Goal: Information Seeking & Learning: Learn about a topic

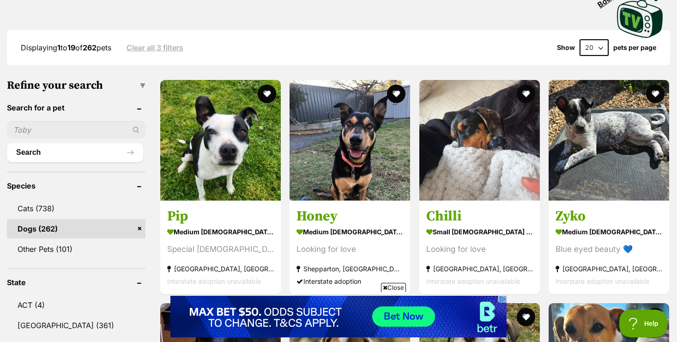
click at [390, 288] on span "Close" at bounding box center [393, 286] width 25 height 9
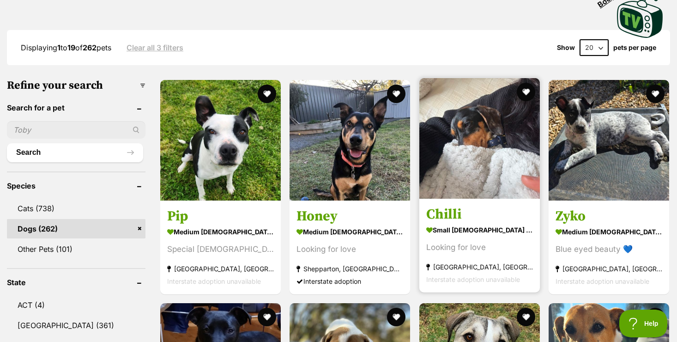
click at [499, 216] on h3 "Chilli" at bounding box center [479, 214] width 107 height 18
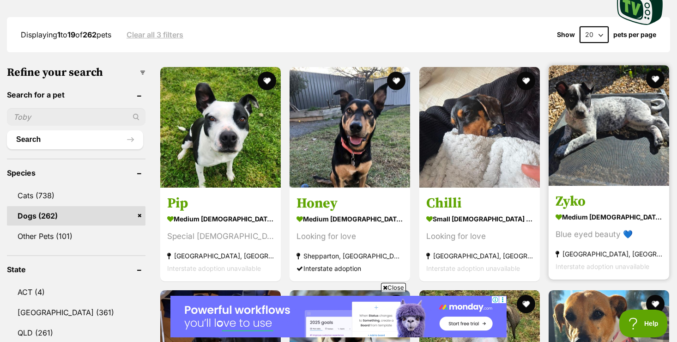
click at [605, 165] on img at bounding box center [608, 125] width 120 height 120
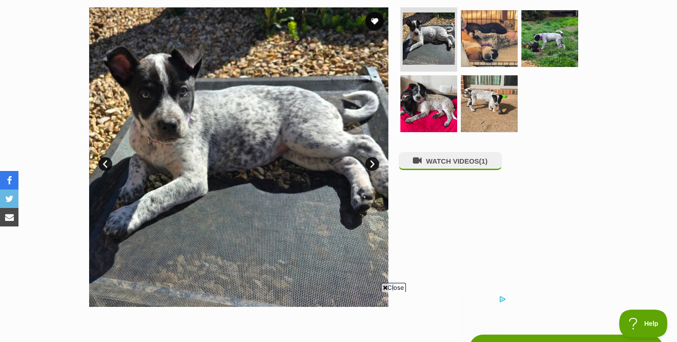
click at [390, 285] on span "Close" at bounding box center [393, 286] width 25 height 9
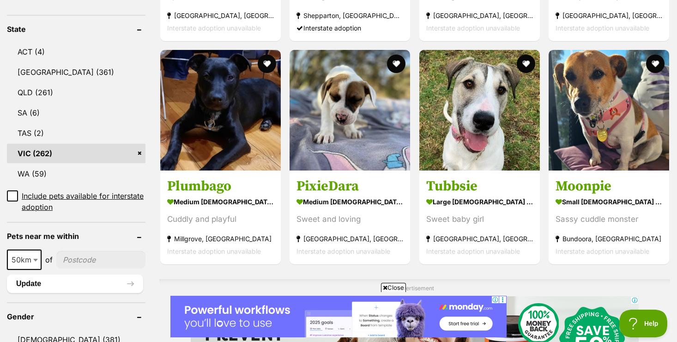
scroll to position [493, 0]
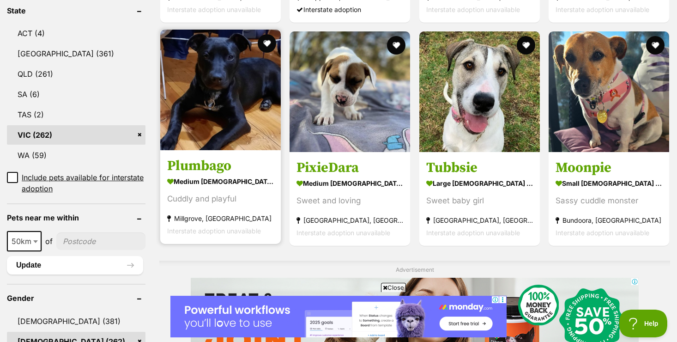
click at [207, 167] on h3 "Plumbago" at bounding box center [220, 166] width 107 height 18
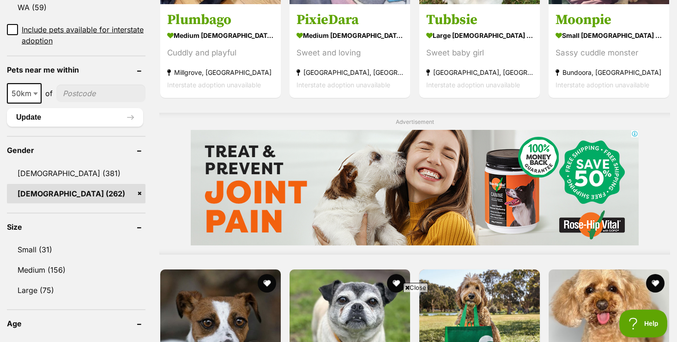
click at [418, 286] on span "Close" at bounding box center [415, 286] width 25 height 9
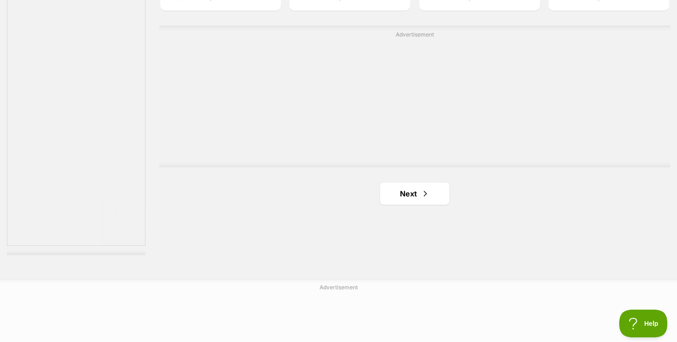
scroll to position [1656, 0]
click at [408, 193] on link "Next" at bounding box center [414, 192] width 69 height 22
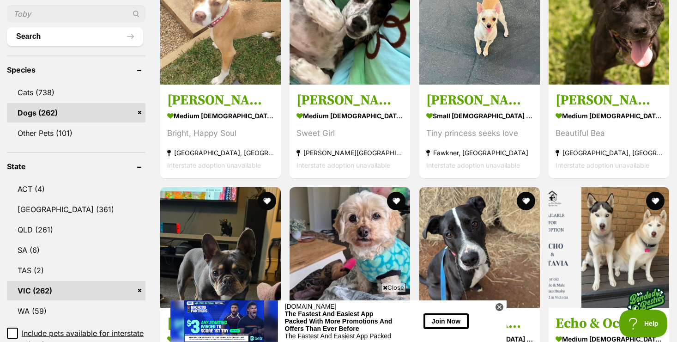
scroll to position [351, 0]
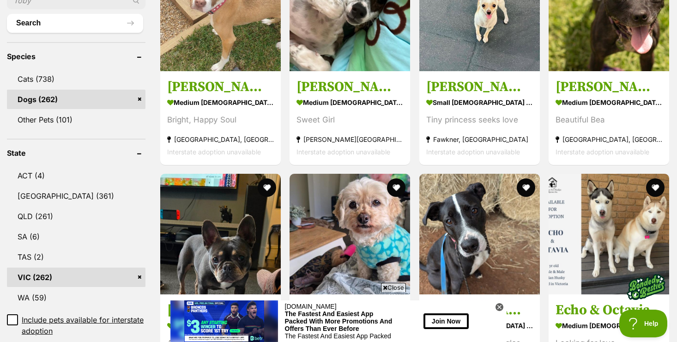
click at [396, 285] on span "Close" at bounding box center [393, 286] width 25 height 9
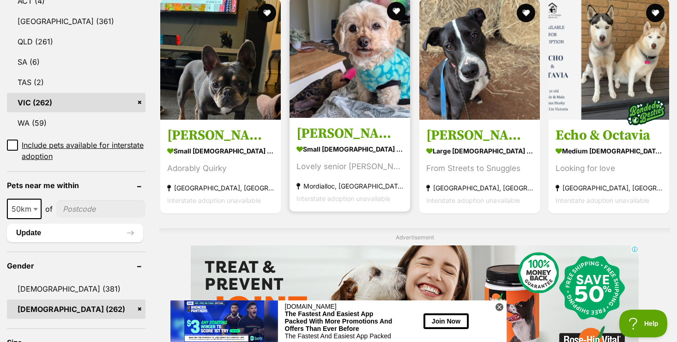
scroll to position [535, 0]
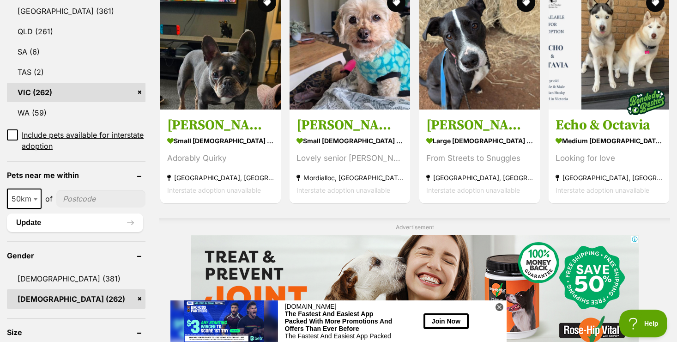
click at [499, 306] on icon at bounding box center [499, 306] width 3 height 3
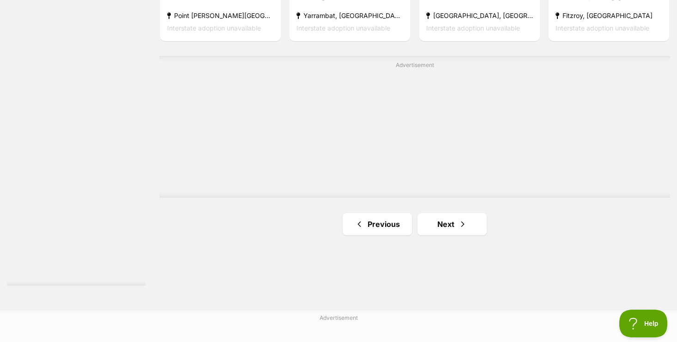
scroll to position [1625, 0]
click at [449, 233] on link "Next" at bounding box center [451, 223] width 69 height 22
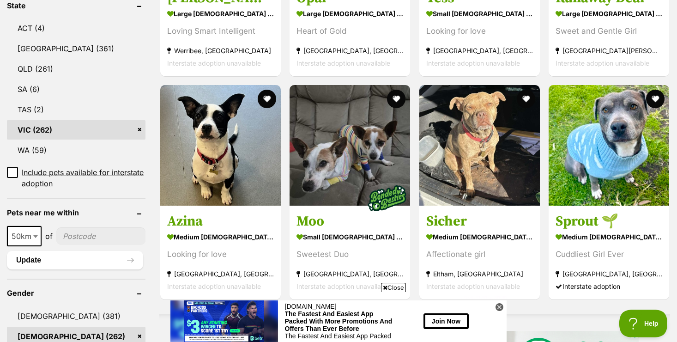
click at [400, 290] on span "Close" at bounding box center [393, 286] width 25 height 9
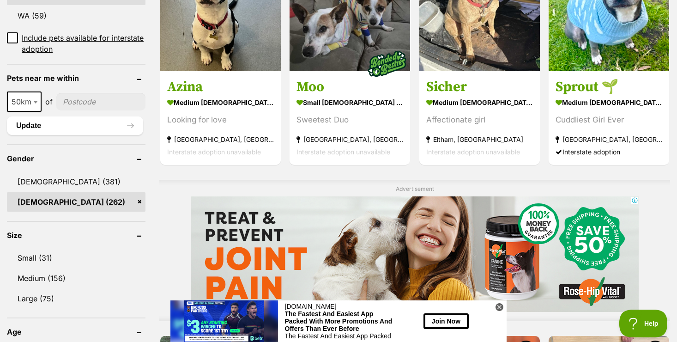
scroll to position [646, 0]
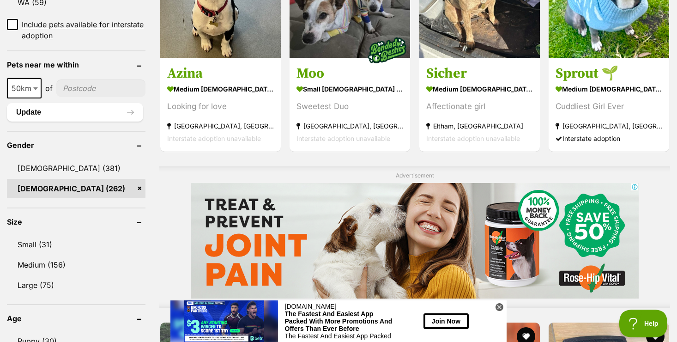
click at [499, 307] on icon at bounding box center [499, 307] width 8 height 8
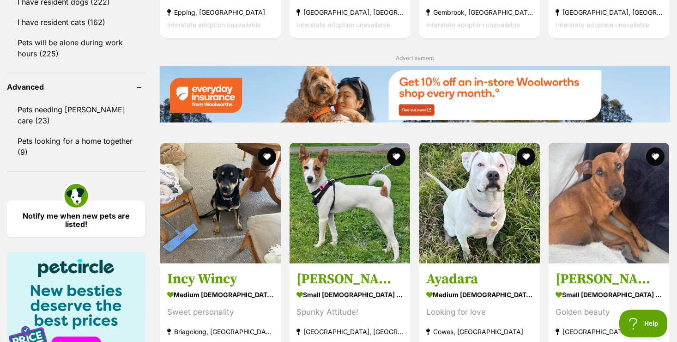
scroll to position [1163, 0]
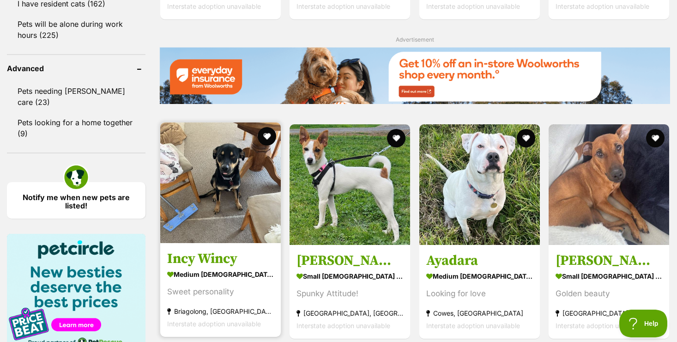
click at [241, 211] on img at bounding box center [220, 182] width 120 height 120
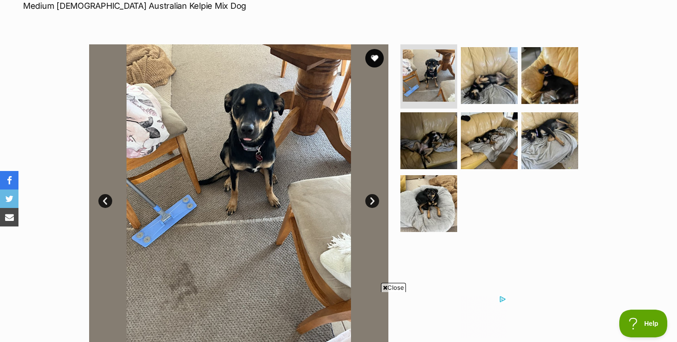
click at [392, 290] on span "Close" at bounding box center [393, 286] width 25 height 9
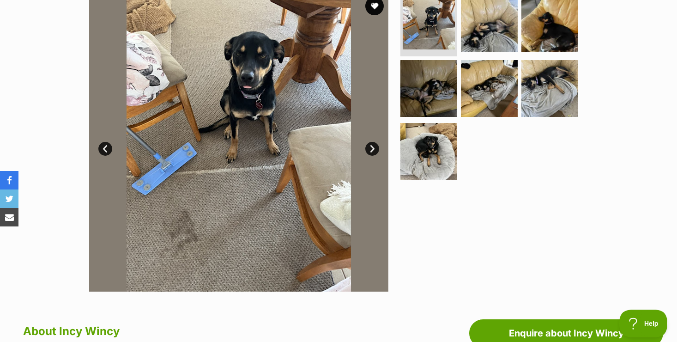
scroll to position [185, 0]
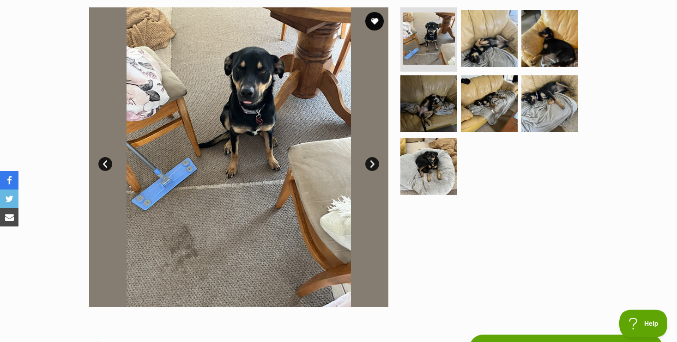
click at [371, 161] on link "Next" at bounding box center [372, 164] width 14 height 14
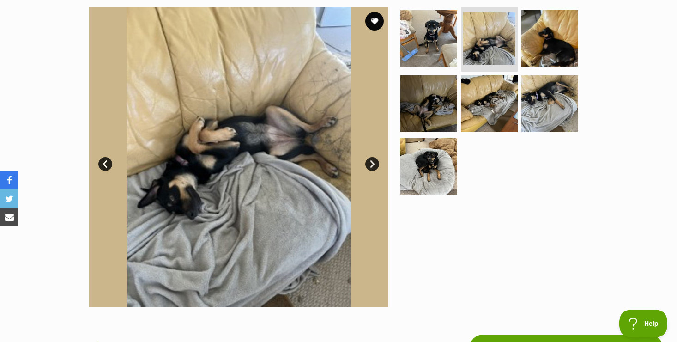
click at [371, 161] on link "Next" at bounding box center [372, 164] width 14 height 14
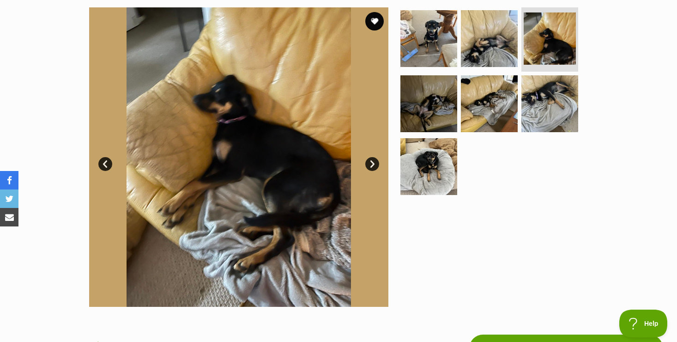
scroll to position [0, 0]
click at [371, 161] on link "Next" at bounding box center [372, 164] width 14 height 14
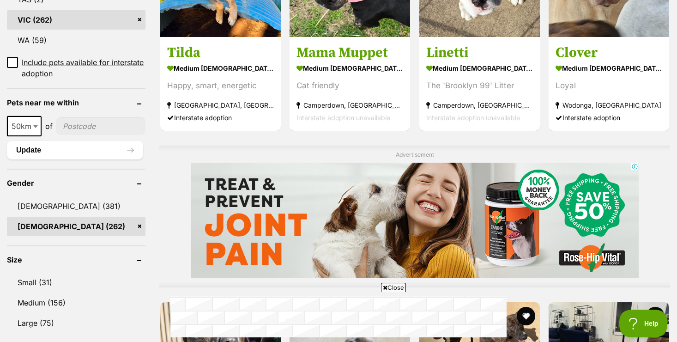
scroll to position [609, 0]
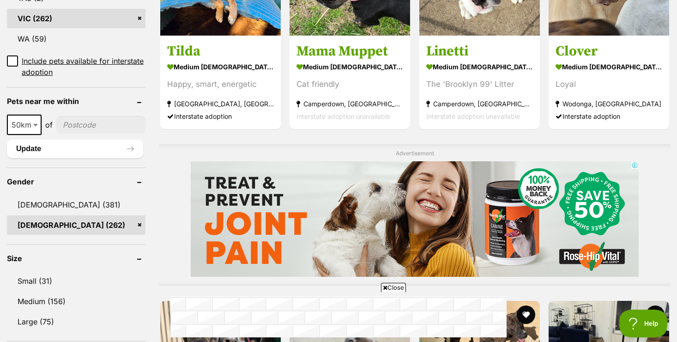
click at [393, 286] on span "Close" at bounding box center [393, 286] width 25 height 9
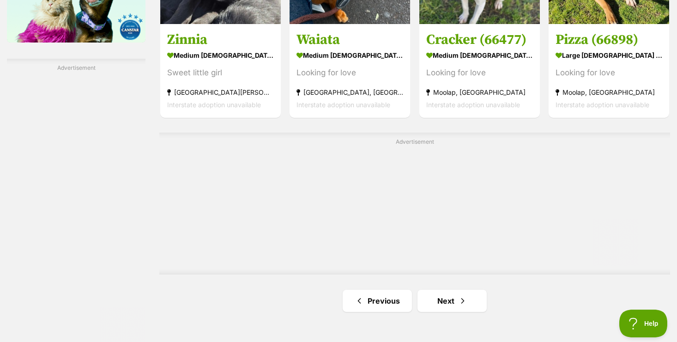
scroll to position [1588, 0]
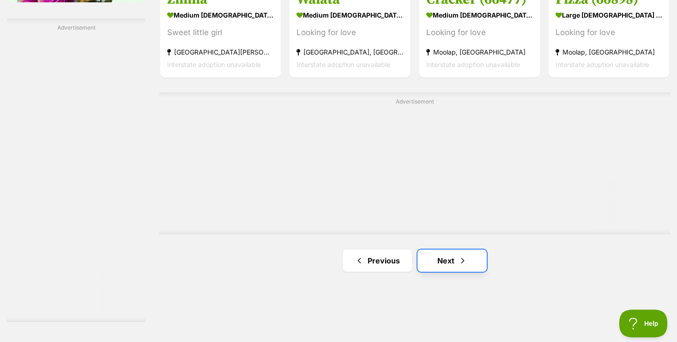
click at [428, 261] on link "Next" at bounding box center [451, 260] width 69 height 22
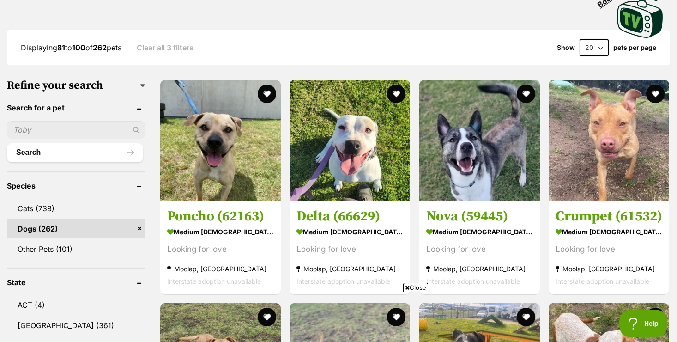
click at [415, 287] on span "Close" at bounding box center [415, 286] width 25 height 9
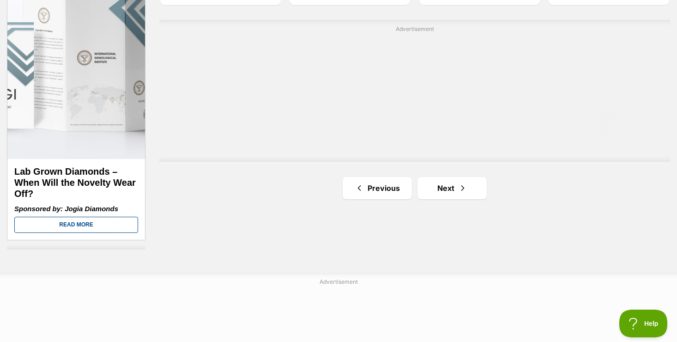
scroll to position [1662, 0]
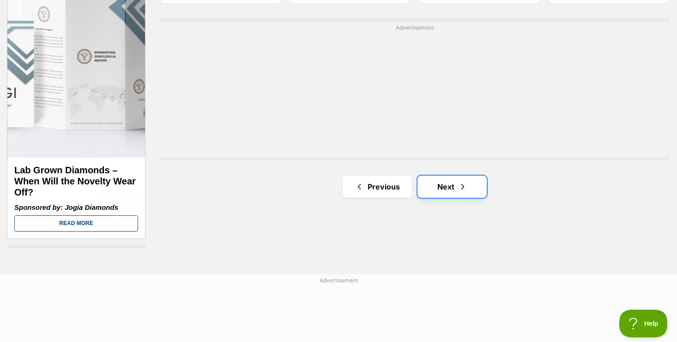
click at [450, 186] on link "Next" at bounding box center [451, 186] width 69 height 22
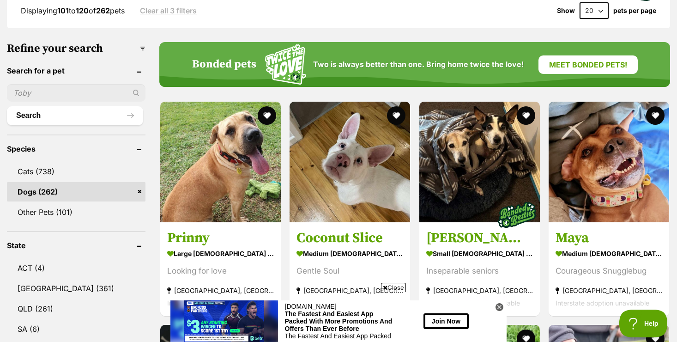
click at [397, 289] on span "Close" at bounding box center [393, 286] width 25 height 9
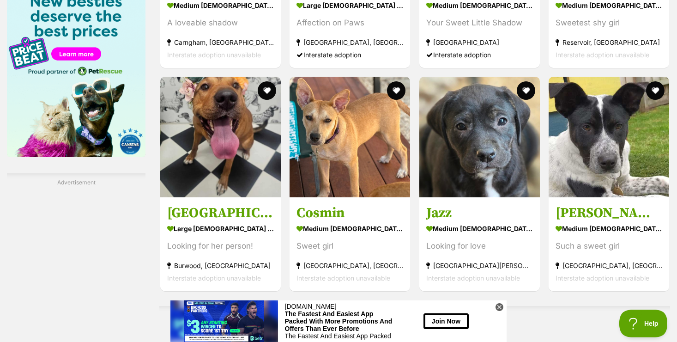
scroll to position [1440, 0]
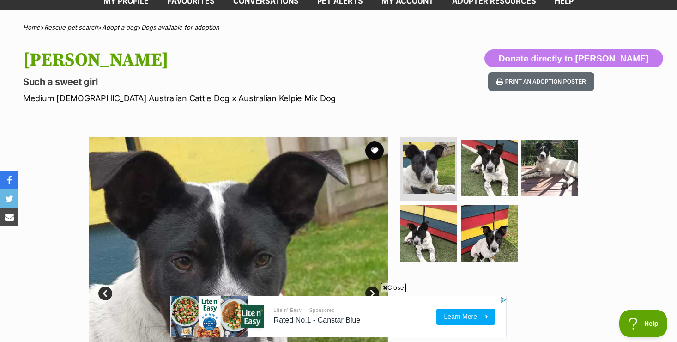
click at [394, 287] on span "Close" at bounding box center [393, 286] width 25 height 9
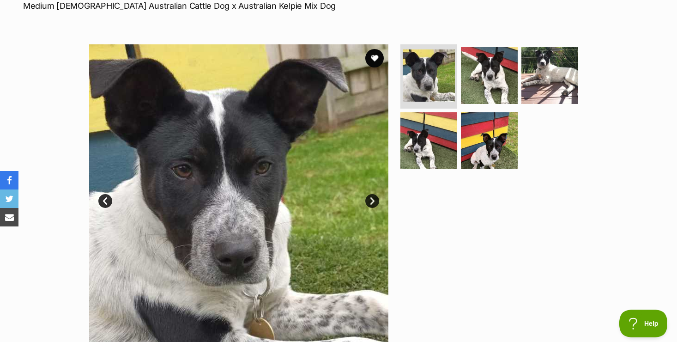
scroll to position [148, 0]
click at [370, 200] on link "Next" at bounding box center [372, 201] width 14 height 14
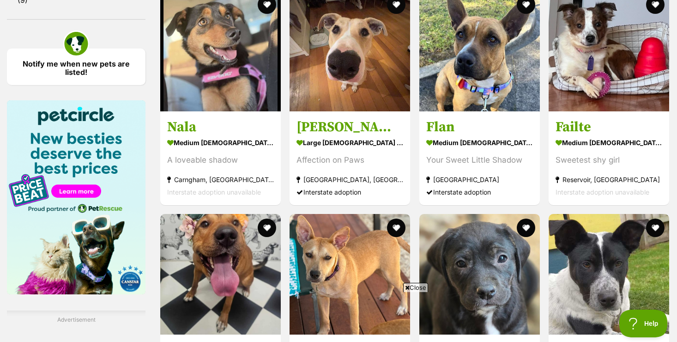
scroll to position [1297, 0]
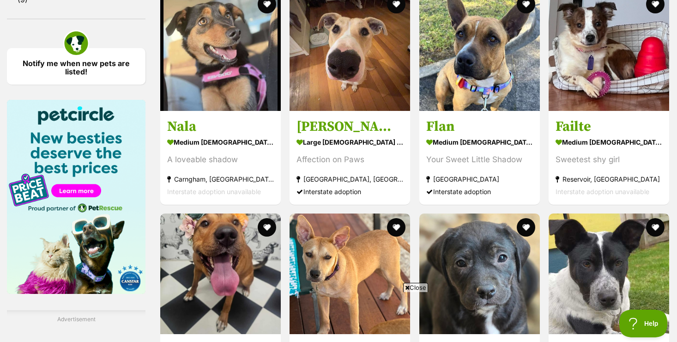
click at [415, 288] on span "Close" at bounding box center [415, 286] width 25 height 9
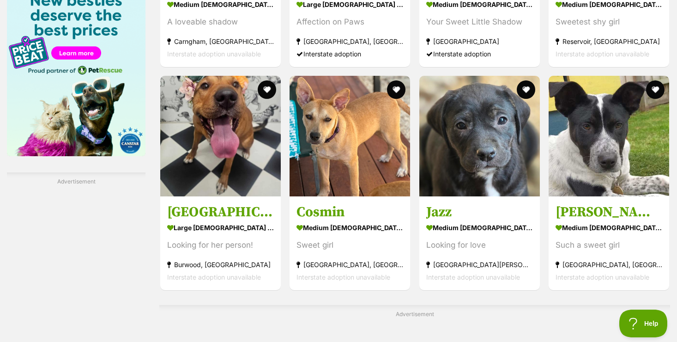
scroll to position [1444, 0]
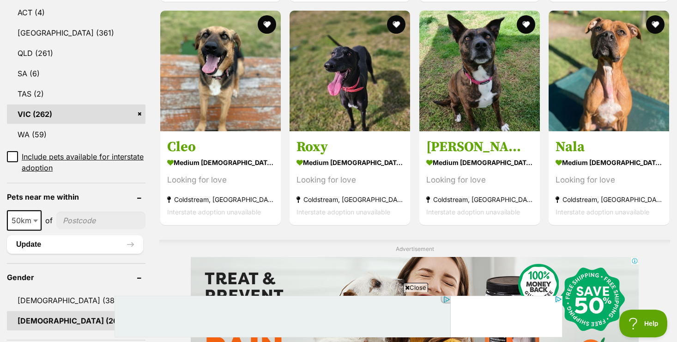
scroll to position [534, 0]
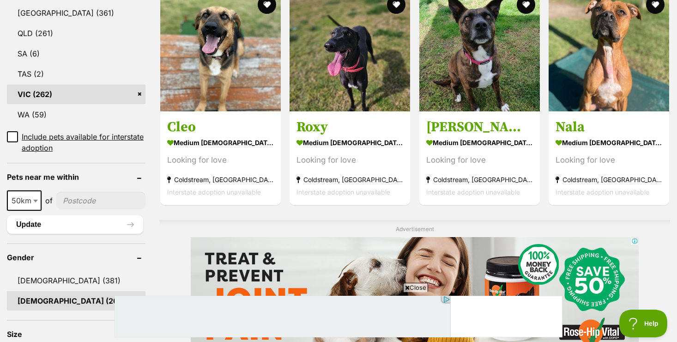
click at [413, 288] on span "Close" at bounding box center [415, 286] width 25 height 9
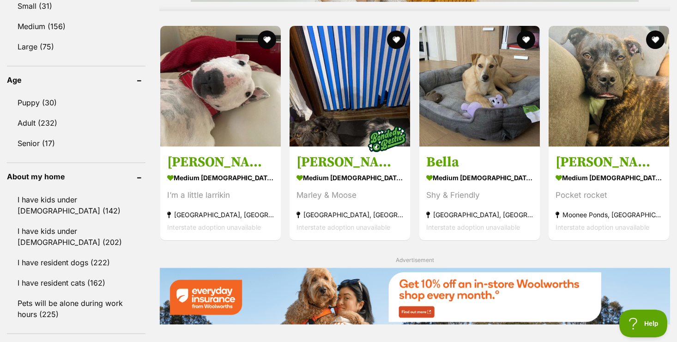
scroll to position [847, 0]
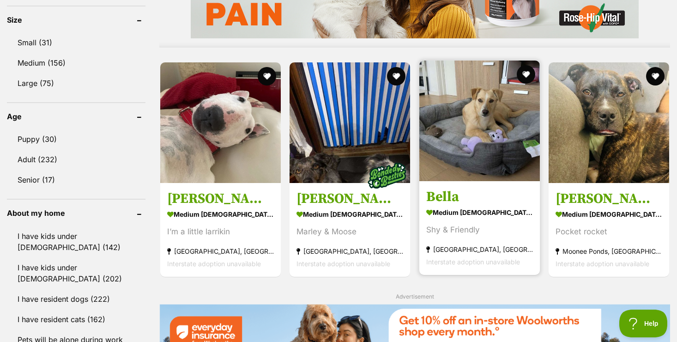
click at [519, 155] on img at bounding box center [479, 120] width 120 height 120
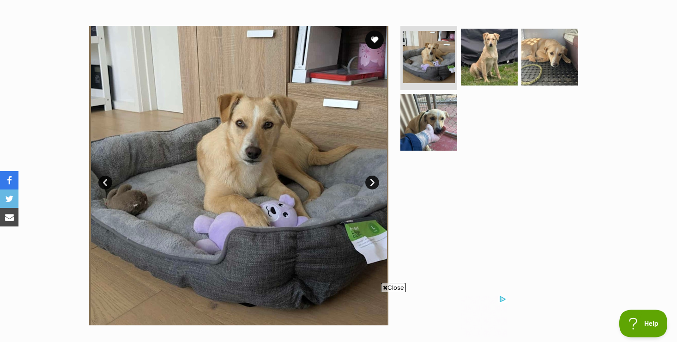
click at [397, 287] on span "Close" at bounding box center [393, 286] width 25 height 9
click at [374, 180] on link "Next" at bounding box center [372, 182] width 14 height 14
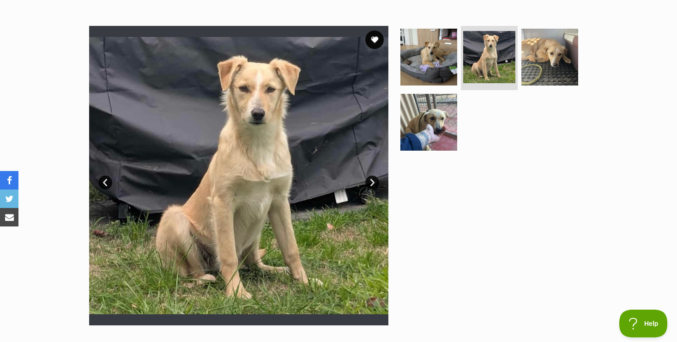
click at [372, 181] on link "Next" at bounding box center [372, 182] width 14 height 14
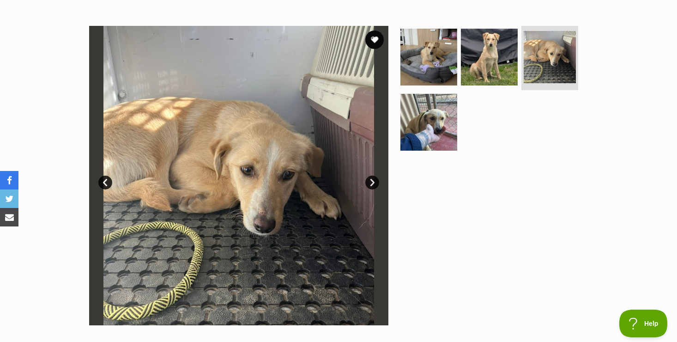
click at [372, 181] on link "Next" at bounding box center [372, 182] width 14 height 14
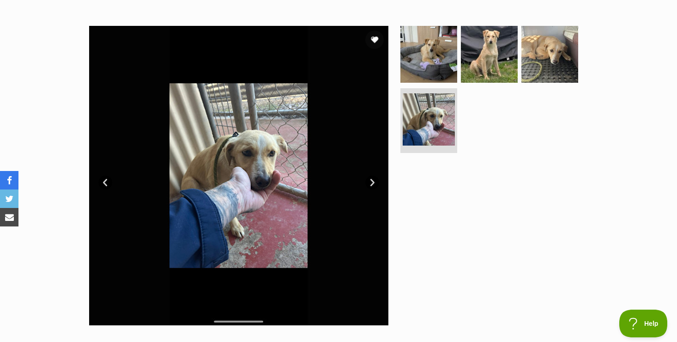
click at [372, 181] on link "Next" at bounding box center [372, 182] width 14 height 14
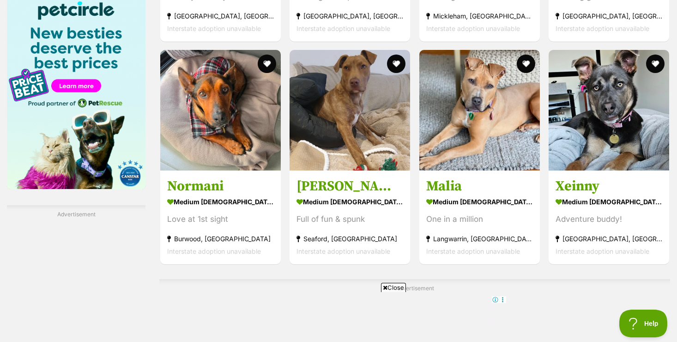
click at [393, 285] on span "Close" at bounding box center [393, 286] width 25 height 9
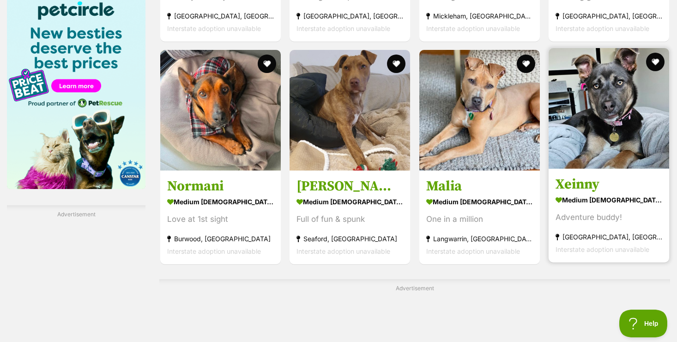
click at [617, 144] on img at bounding box center [608, 108] width 120 height 120
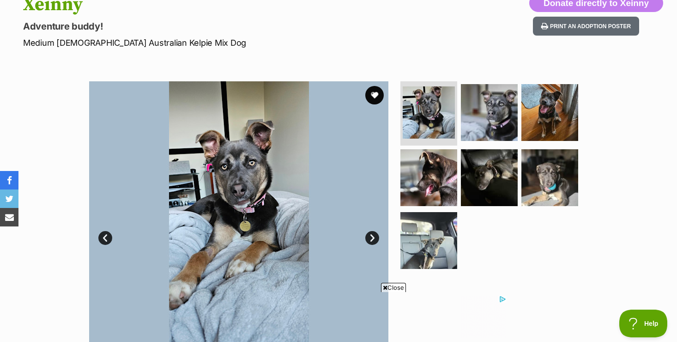
click at [396, 288] on span "Close" at bounding box center [393, 286] width 25 height 9
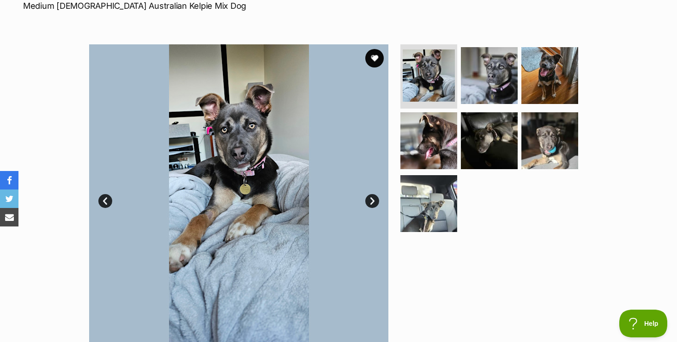
scroll to position [166, 0]
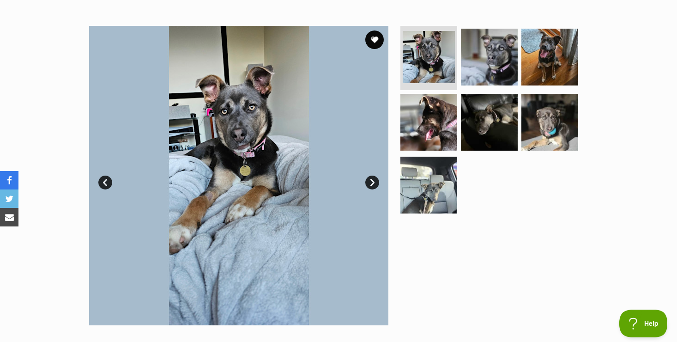
click at [373, 179] on link "Next" at bounding box center [372, 182] width 14 height 14
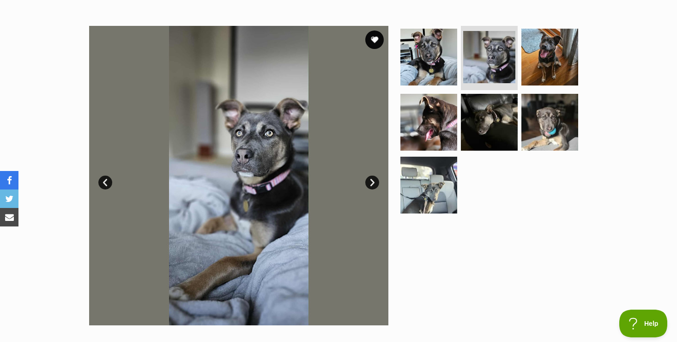
click at [373, 177] on link "Next" at bounding box center [372, 182] width 14 height 14
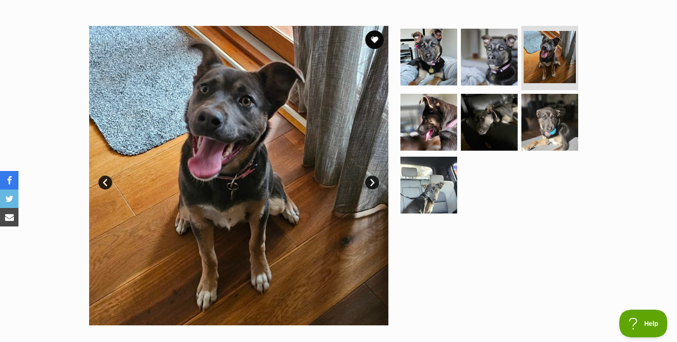
click at [372, 181] on link "Next" at bounding box center [372, 182] width 14 height 14
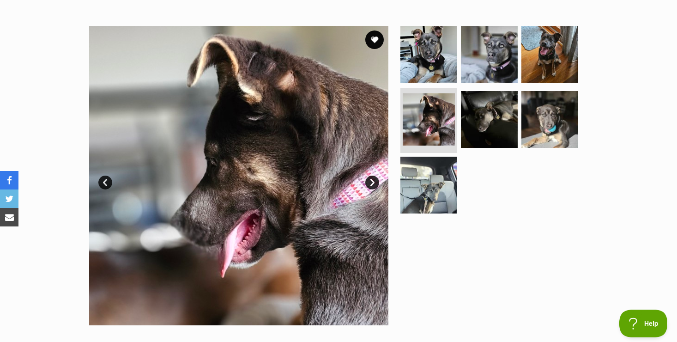
click at [372, 181] on link "Next" at bounding box center [372, 182] width 14 height 14
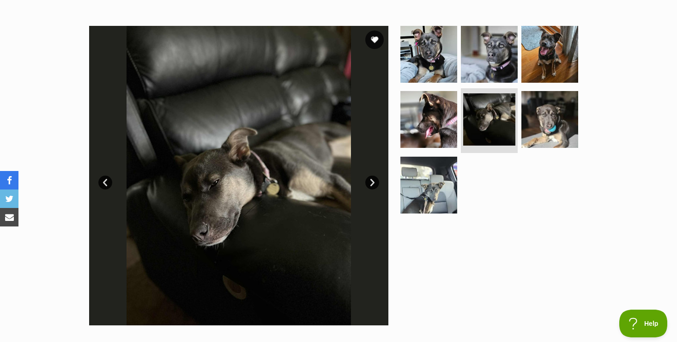
click at [372, 181] on link "Next" at bounding box center [372, 182] width 14 height 14
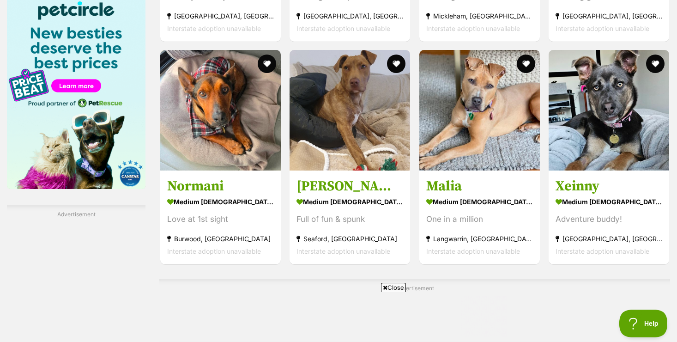
click at [398, 287] on span "Close" at bounding box center [393, 286] width 25 height 9
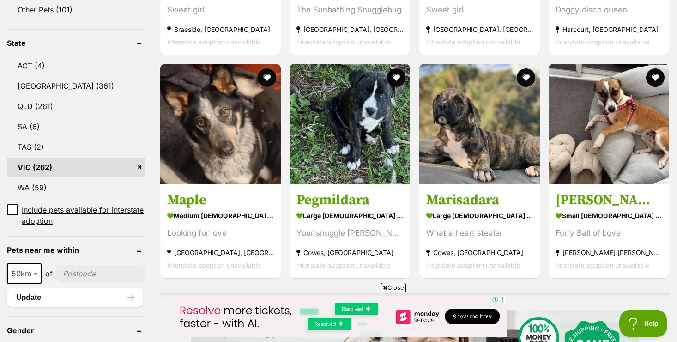
scroll to position [461, 0]
click at [395, 286] on span "Close" at bounding box center [393, 286] width 25 height 9
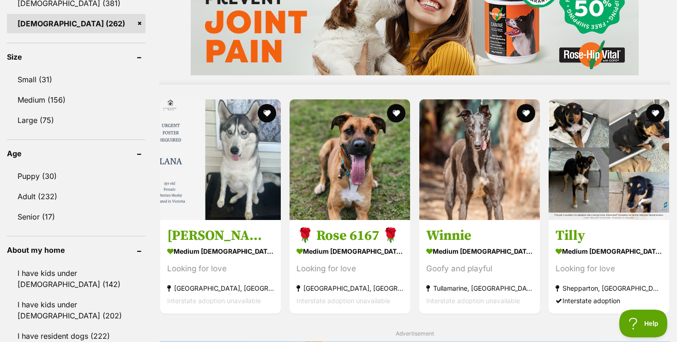
scroll to position [812, 0]
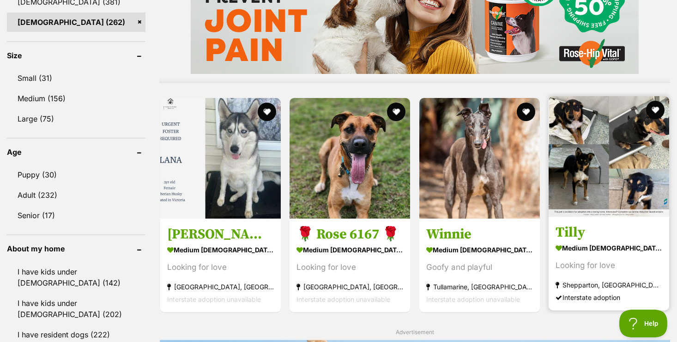
click at [588, 191] on img at bounding box center [608, 156] width 120 height 120
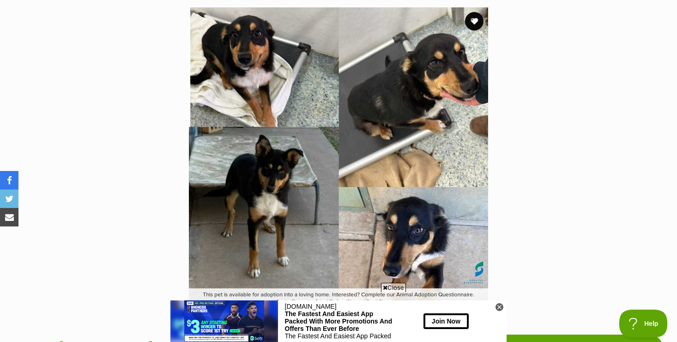
click at [388, 290] on span "Close" at bounding box center [393, 286] width 25 height 9
click at [499, 306] on icon at bounding box center [499, 306] width 3 height 3
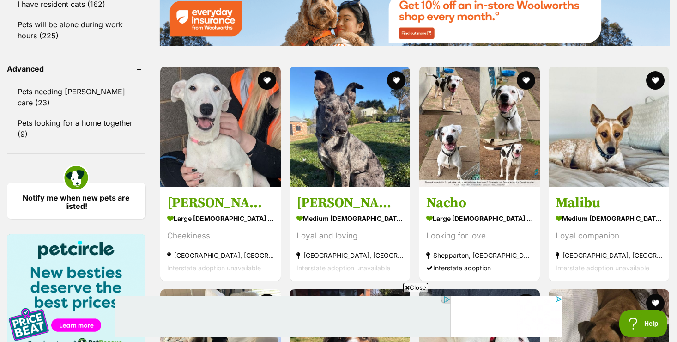
scroll to position [1176, 0]
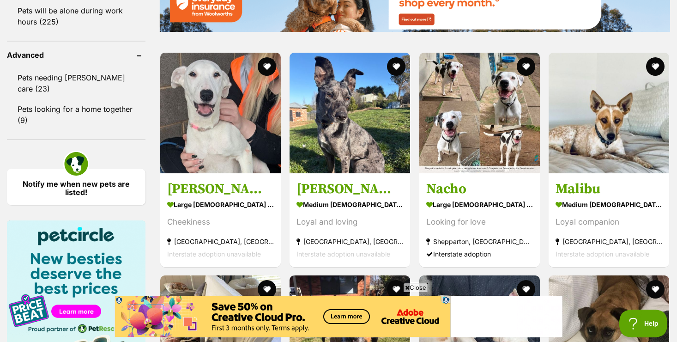
click at [419, 285] on span "Close" at bounding box center [415, 286] width 25 height 9
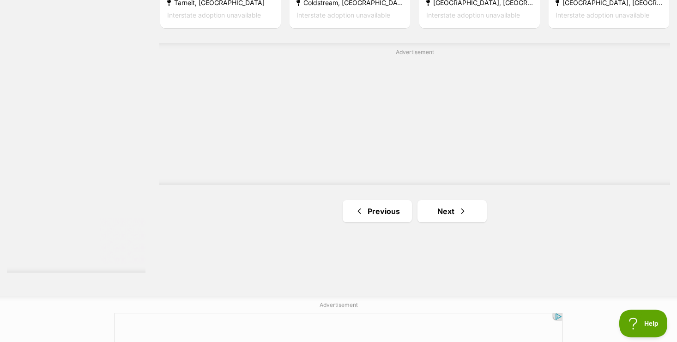
scroll to position [1638, 0]
click at [450, 207] on link "Next" at bounding box center [451, 210] width 69 height 22
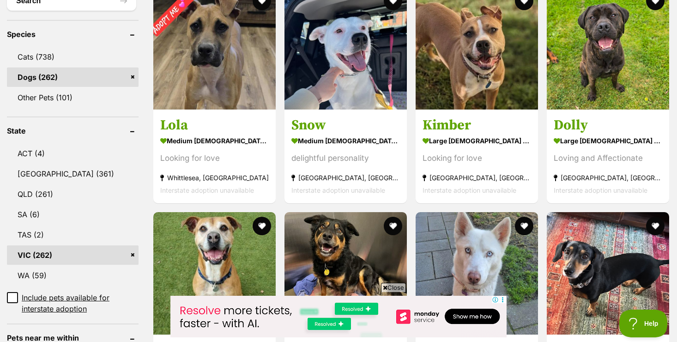
scroll to position [387, 0]
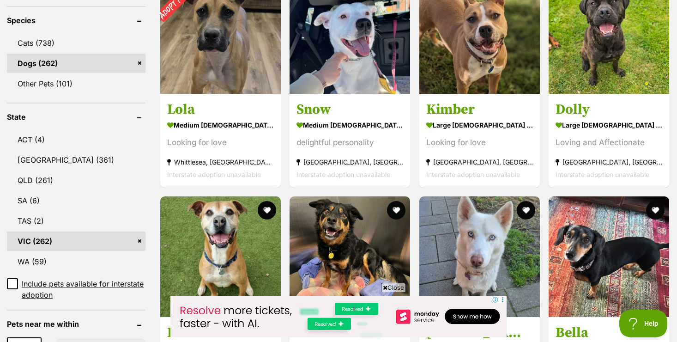
click at [401, 288] on span "Close" at bounding box center [393, 286] width 25 height 9
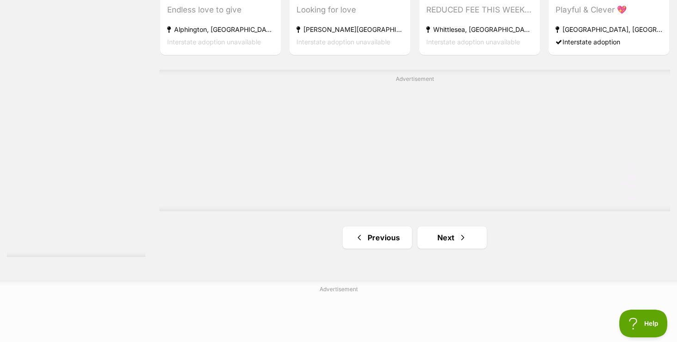
scroll to position [1679, 0]
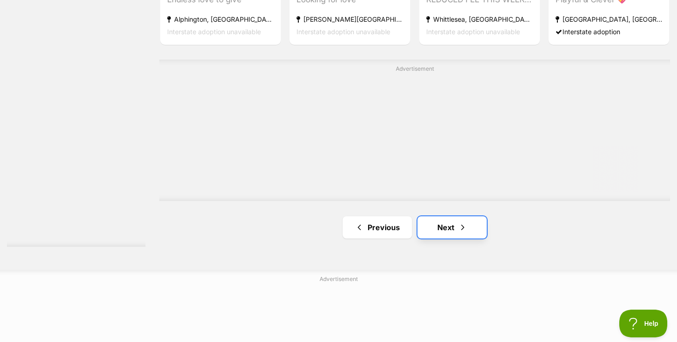
click at [443, 230] on link "Next" at bounding box center [451, 227] width 69 height 22
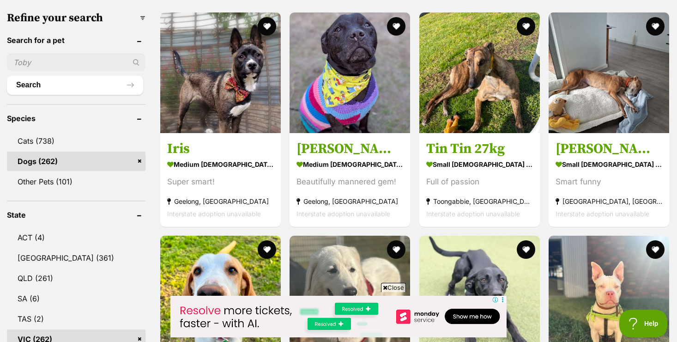
scroll to position [295, 0]
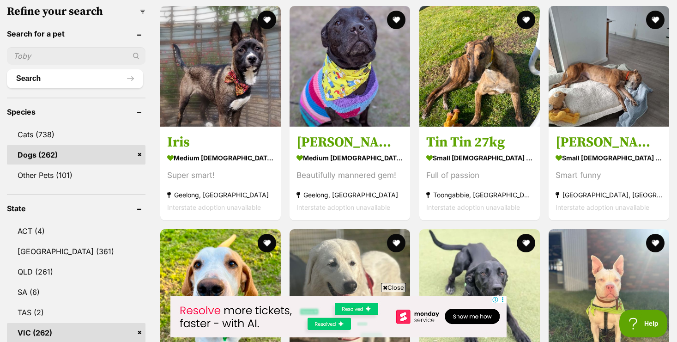
click at [391, 287] on span "Close" at bounding box center [393, 286] width 25 height 9
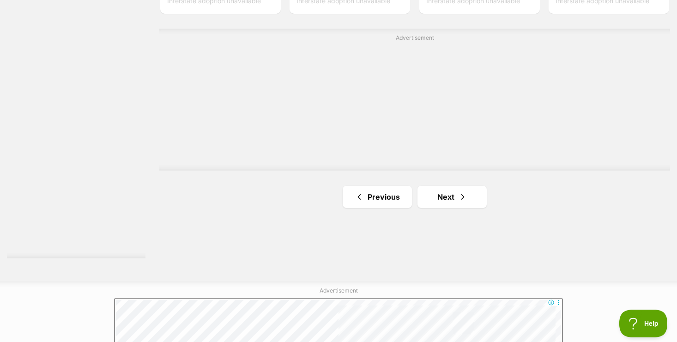
scroll to position [1662, 0]
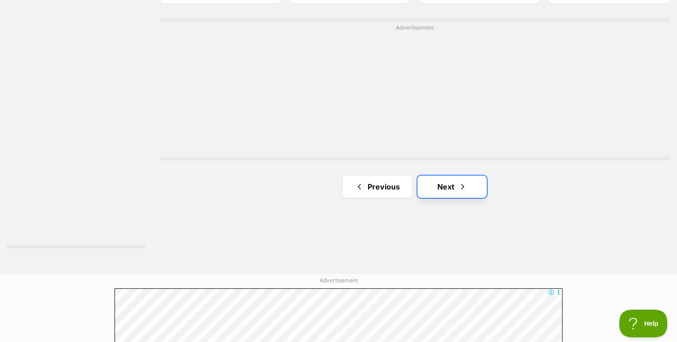
click at [450, 190] on link "Next" at bounding box center [451, 186] width 69 height 22
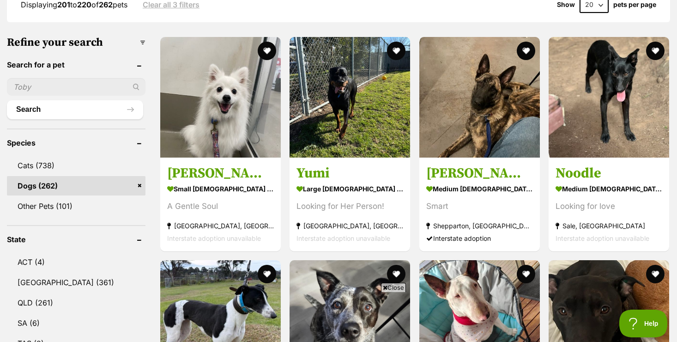
scroll to position [267, 0]
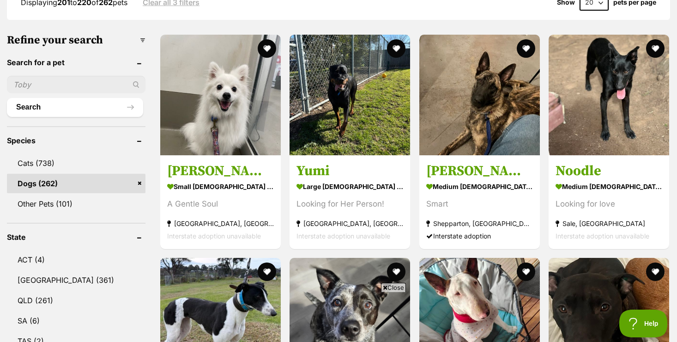
click at [400, 288] on span "Close" at bounding box center [393, 286] width 25 height 9
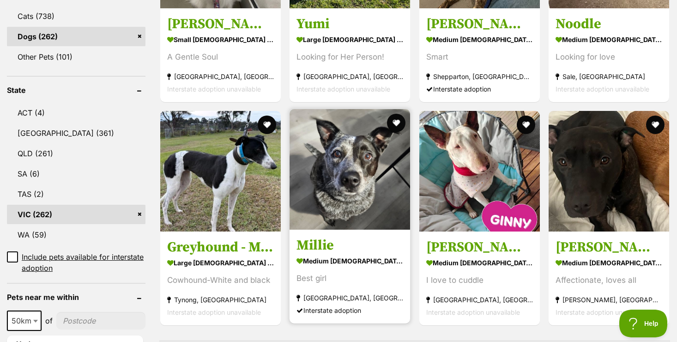
scroll to position [414, 0]
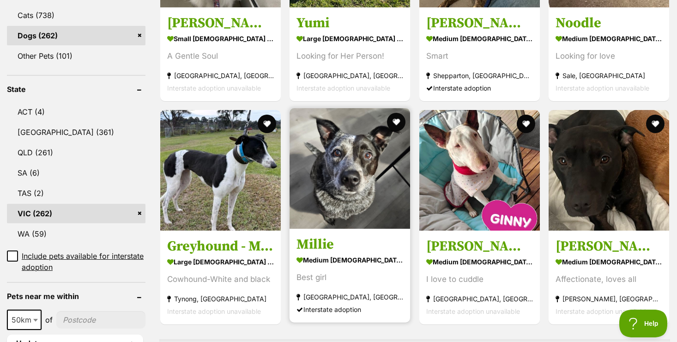
click at [386, 209] on img at bounding box center [349, 168] width 120 height 120
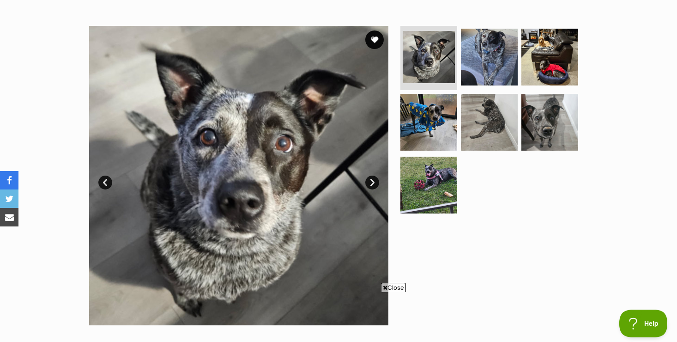
click at [391, 286] on span "Close" at bounding box center [393, 286] width 25 height 9
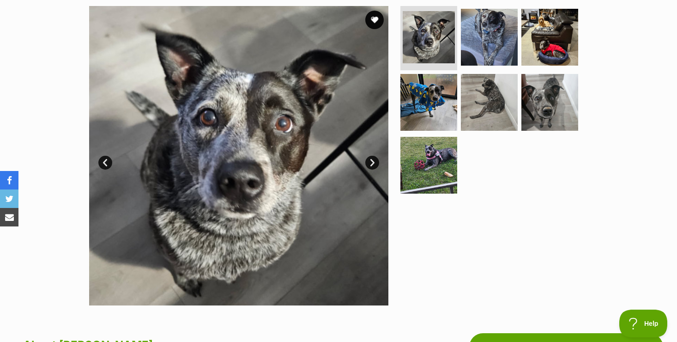
scroll to position [185, 0]
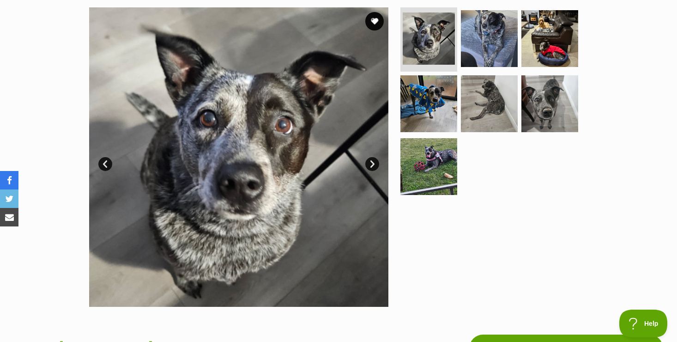
click at [107, 162] on link "Prev" at bounding box center [105, 164] width 14 height 14
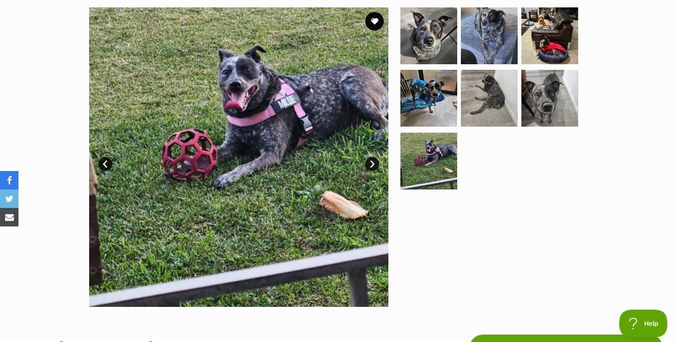
scroll to position [0, 0]
click at [372, 163] on link "Next" at bounding box center [372, 164] width 14 height 14
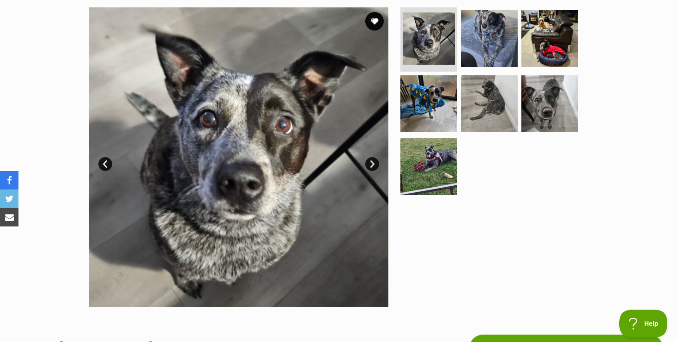
click at [372, 163] on link "Next" at bounding box center [372, 164] width 14 height 14
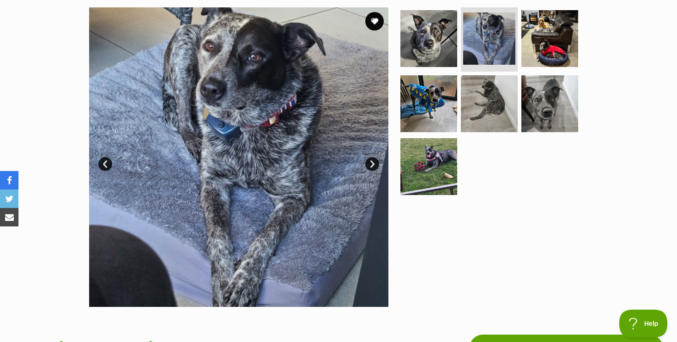
click at [372, 163] on link "Next" at bounding box center [372, 164] width 14 height 14
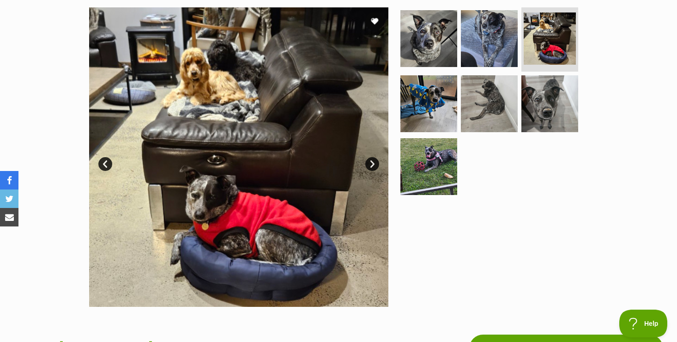
click at [372, 163] on link "Next" at bounding box center [372, 164] width 14 height 14
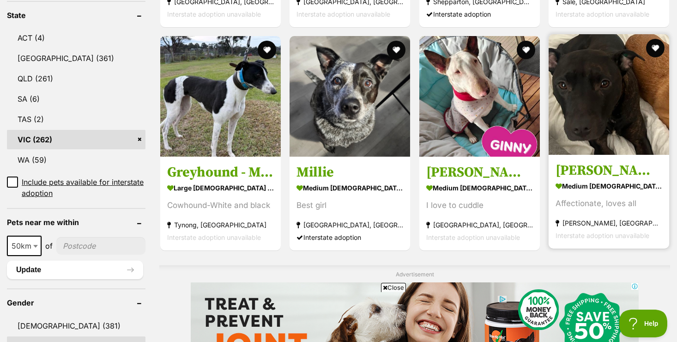
click at [574, 174] on h3 "[PERSON_NAME]" at bounding box center [608, 171] width 107 height 18
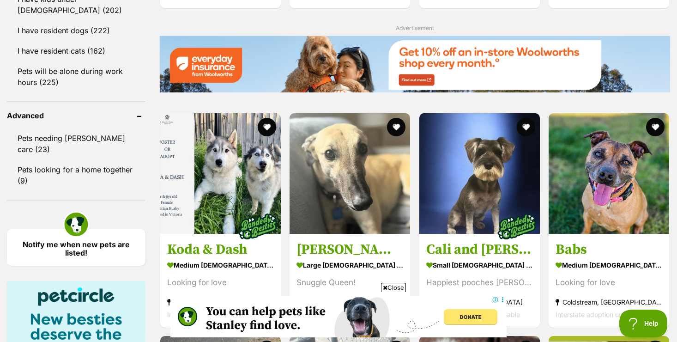
scroll to position [1116, 0]
click at [396, 288] on span "Close" at bounding box center [393, 286] width 25 height 9
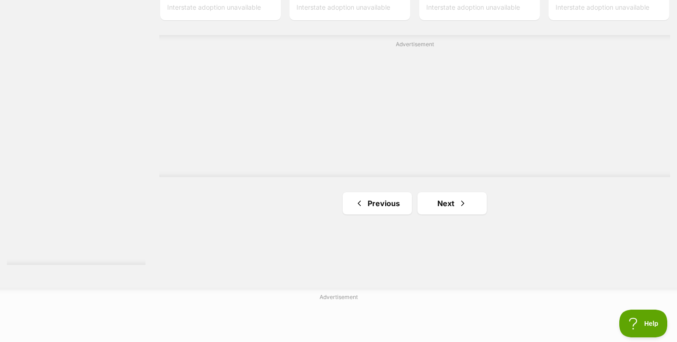
scroll to position [1652, 0]
click at [435, 204] on link "Next" at bounding box center [451, 197] width 69 height 22
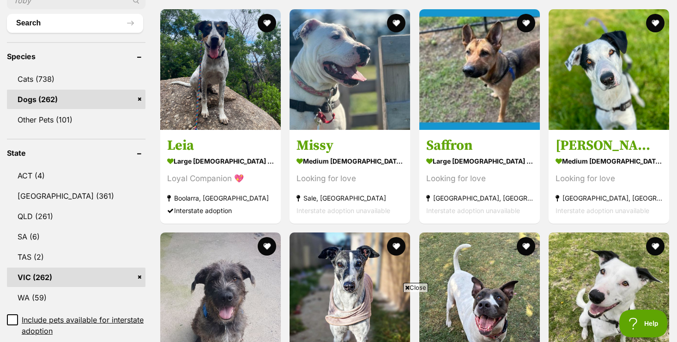
click at [419, 286] on span "Close" at bounding box center [415, 286] width 25 height 9
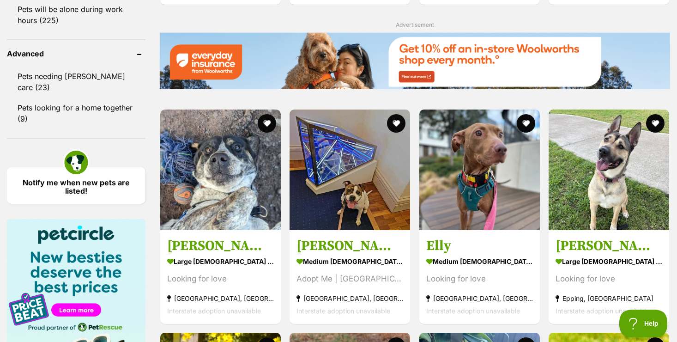
scroll to position [1182, 0]
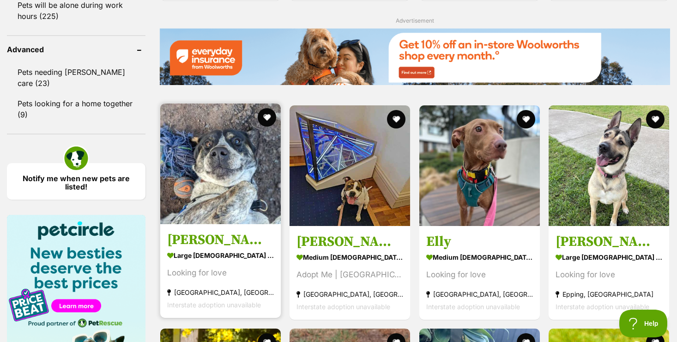
click at [217, 188] on img at bounding box center [220, 163] width 120 height 120
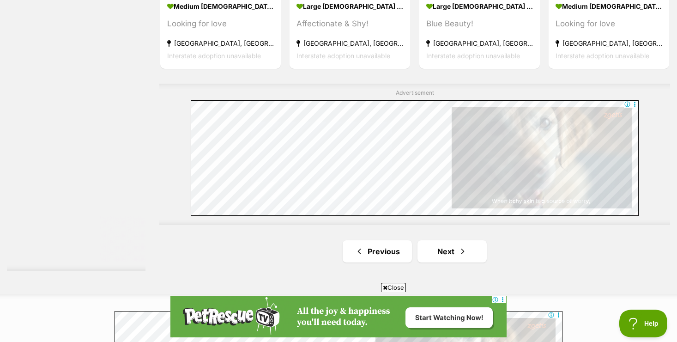
scroll to position [1657, 0]
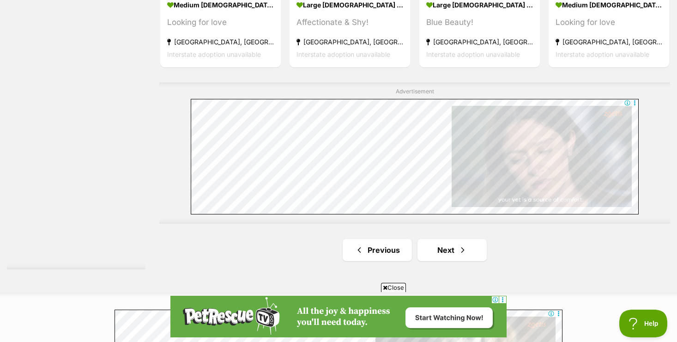
click at [390, 283] on span "Close" at bounding box center [393, 286] width 25 height 9
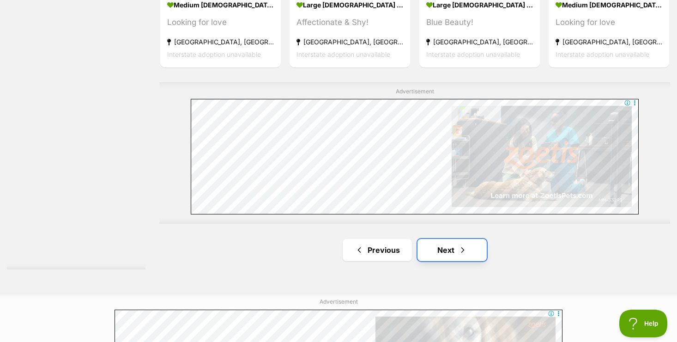
click at [441, 253] on link "Next" at bounding box center [451, 250] width 69 height 22
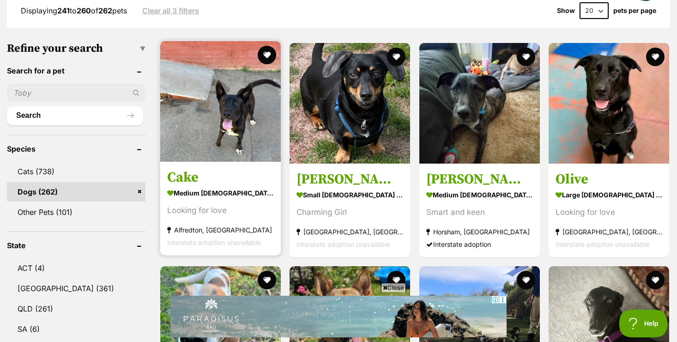
click at [234, 149] on img at bounding box center [220, 101] width 120 height 120
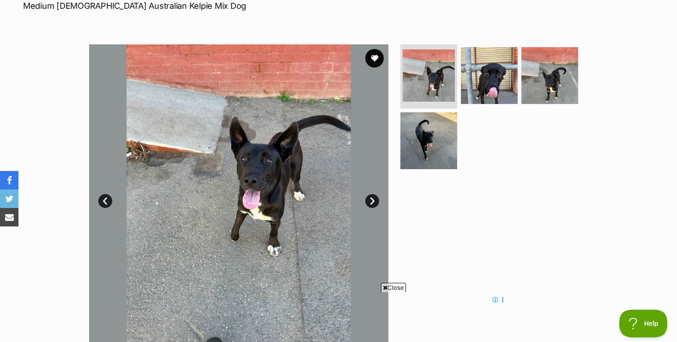
click at [367, 202] on link "Next" at bounding box center [372, 201] width 14 height 14
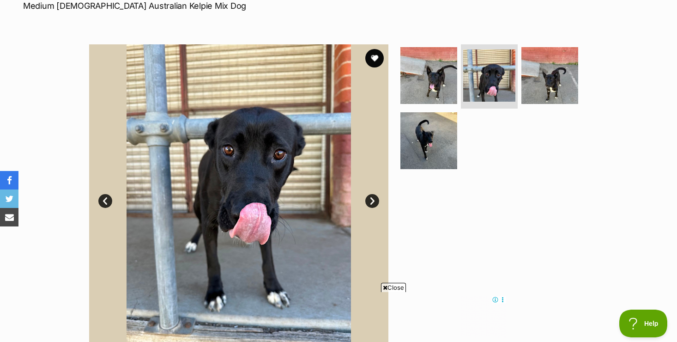
click at [391, 288] on span "Close" at bounding box center [393, 286] width 25 height 9
click at [372, 199] on link "Next" at bounding box center [372, 201] width 14 height 14
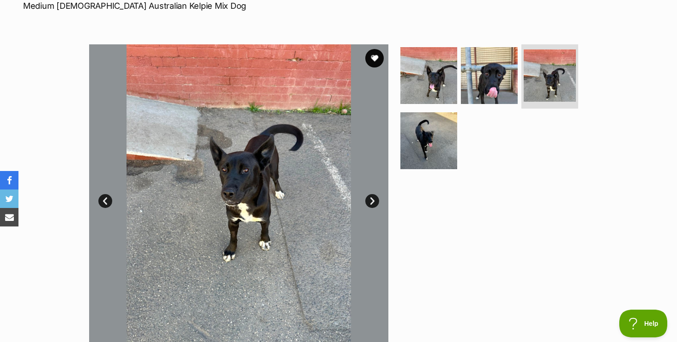
click at [372, 199] on link "Next" at bounding box center [372, 201] width 14 height 14
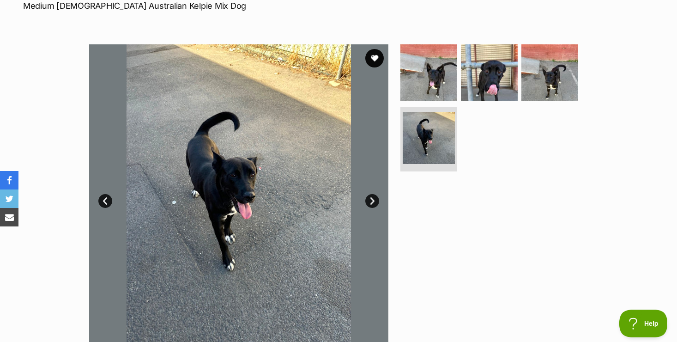
click at [372, 199] on link "Next" at bounding box center [372, 201] width 14 height 14
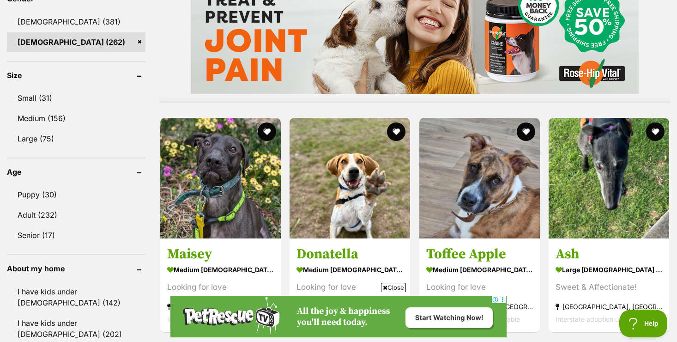
scroll to position [794, 0]
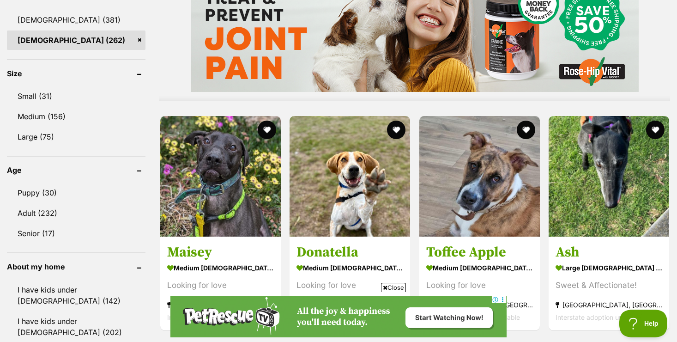
click at [390, 289] on span "Close" at bounding box center [393, 286] width 25 height 9
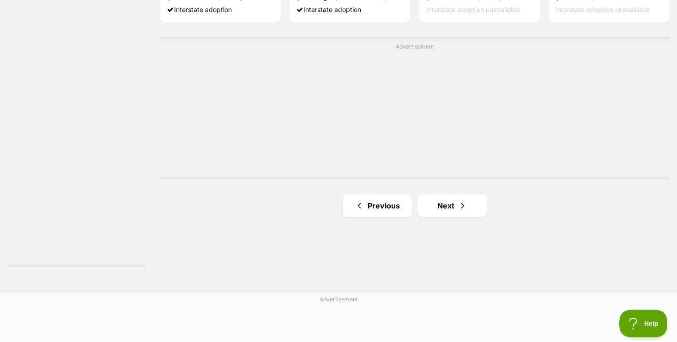
scroll to position [1643, 0]
click at [440, 211] on link "Next" at bounding box center [451, 205] width 69 height 22
